Goal: Transaction & Acquisition: Purchase product/service

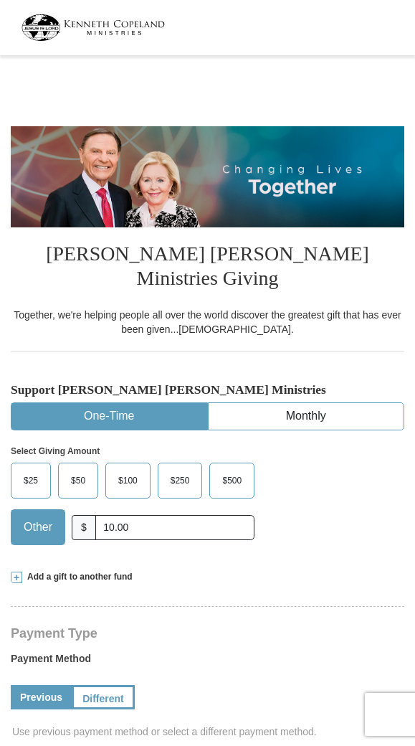
select select "NC"
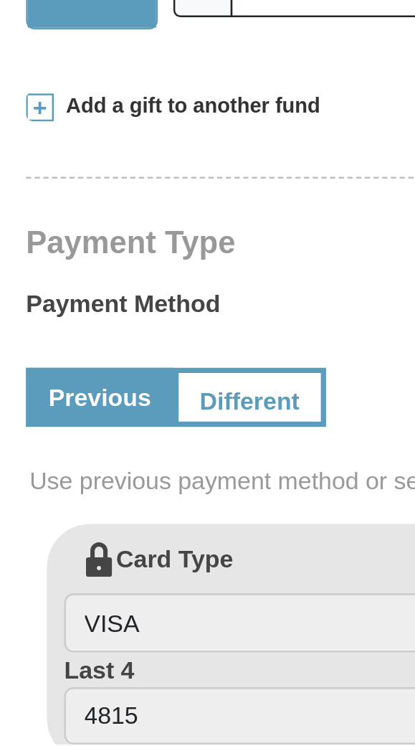
scroll to position [100, 0]
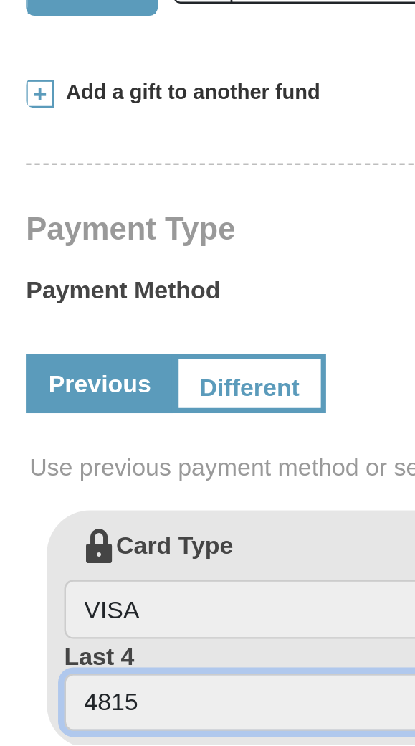
click at [78, 717] on input "4815" at bounding box center [208, 729] width 362 height 24
click at [83, 717] on input "4815" at bounding box center [208, 729] width 362 height 24
click at [96, 717] on input "4815" at bounding box center [208, 729] width 362 height 24
click at [83, 717] on input "4815" at bounding box center [208, 729] width 362 height 24
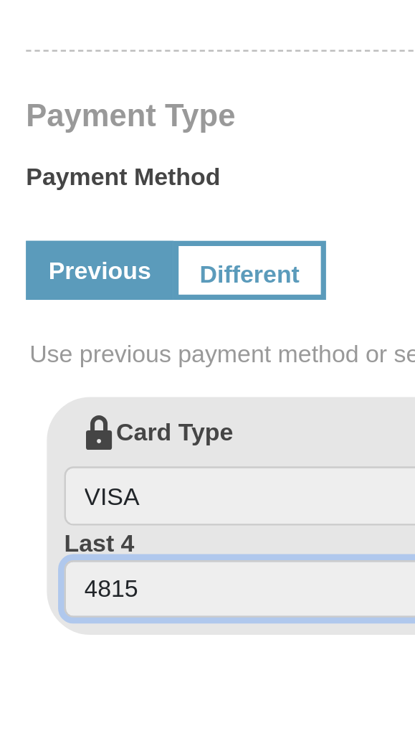
scroll to position [111, 0]
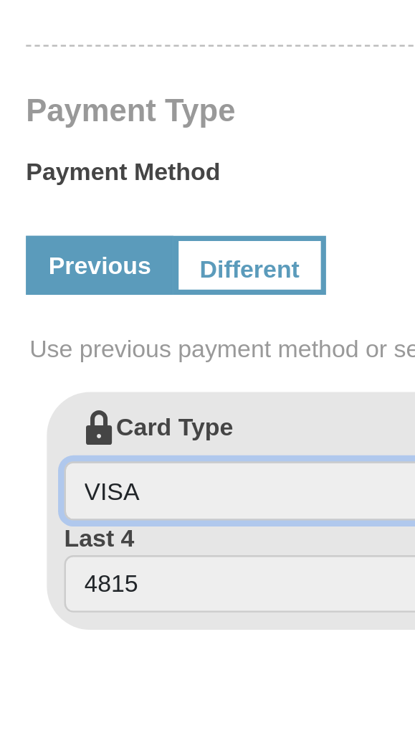
click at [77, 667] on input "VISA" at bounding box center [208, 679] width 362 height 24
click at [101, 667] on input "VISA" at bounding box center [208, 679] width 362 height 24
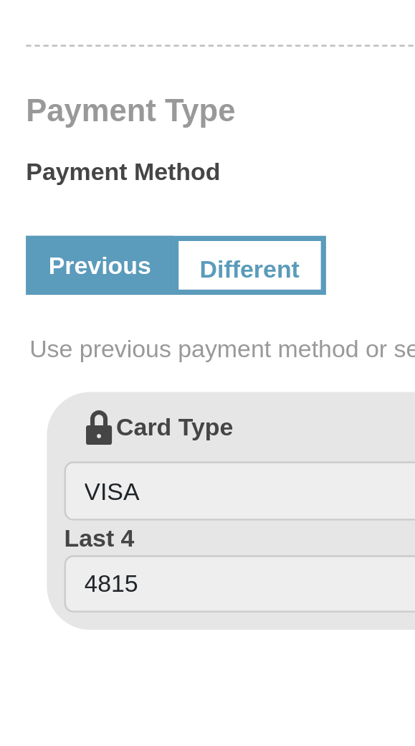
click at [73, 646] on label "Card Type VISA" at bounding box center [208, 669] width 362 height 46
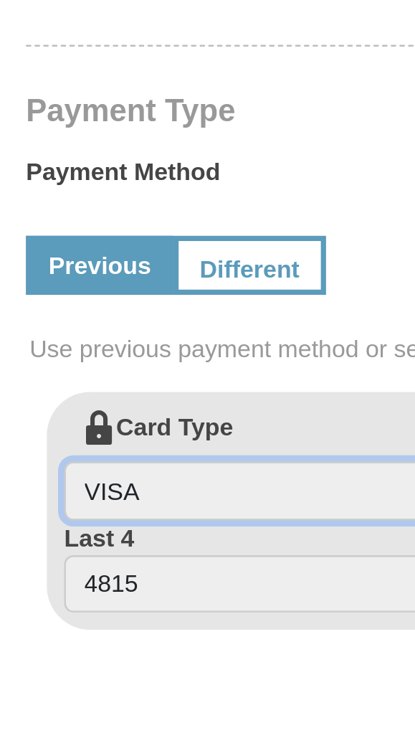
click at [73, 667] on input "VISA" at bounding box center [208, 679] width 362 height 24
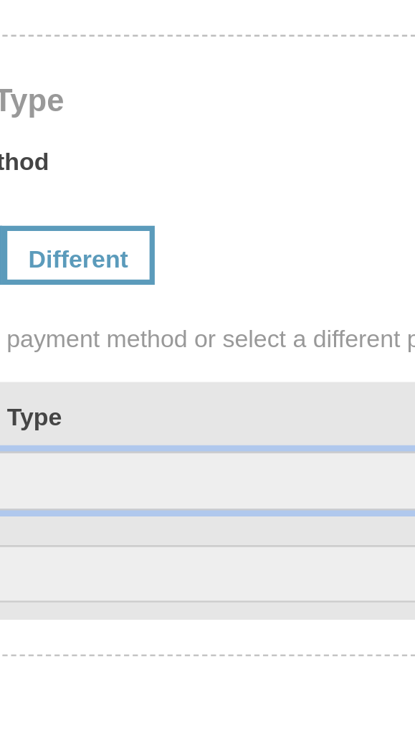
scroll to position [120, 0]
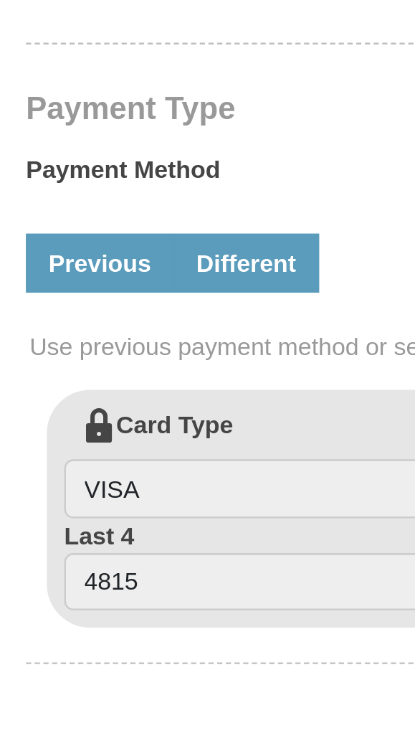
click at [119, 565] on link "Different" at bounding box center [102, 577] width 60 height 24
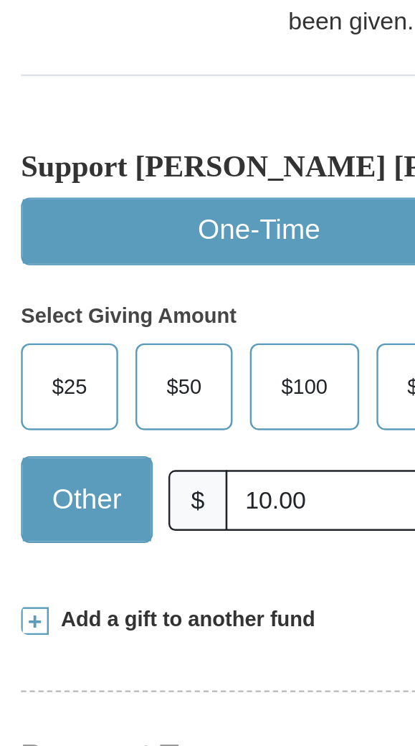
scroll to position [319, 0]
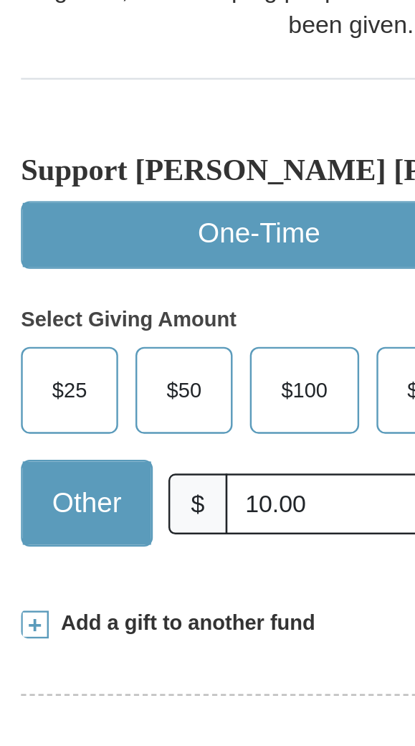
click at [144, 84] on button "One-Time" at bounding box center [109, 97] width 196 height 27
click at [125, 84] on button "One-Time" at bounding box center [109, 97] width 196 height 27
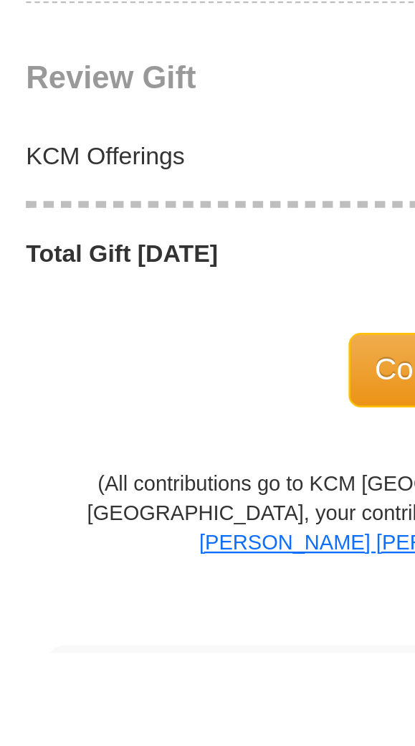
scroll to position [1208, 0]
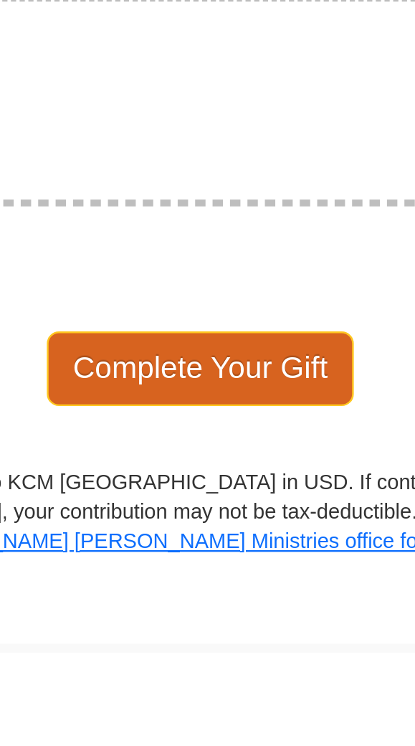
click at [231, 613] on span "Complete Your Gift" at bounding box center [207, 628] width 127 height 30
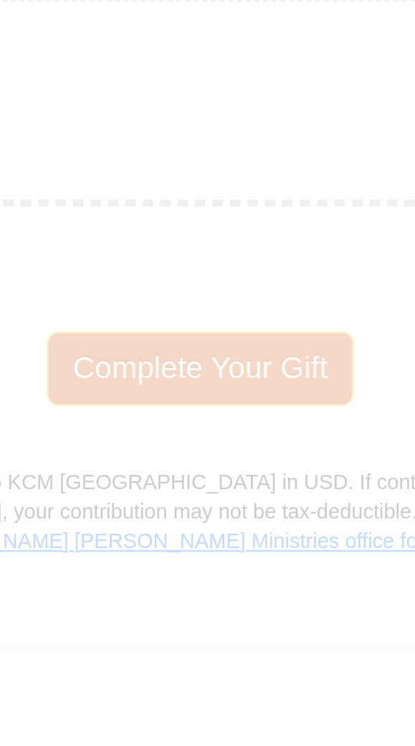
scroll to position [1310, 0]
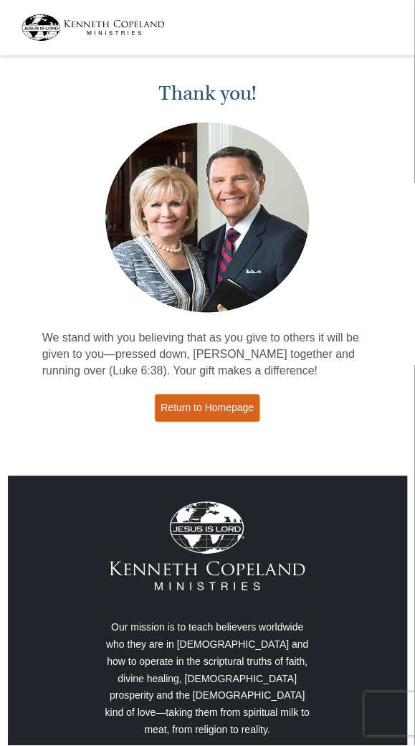
click at [238, 417] on link "Return to Homepage" at bounding box center [208, 409] width 106 height 28
